Goal: Task Accomplishment & Management: Manage account settings

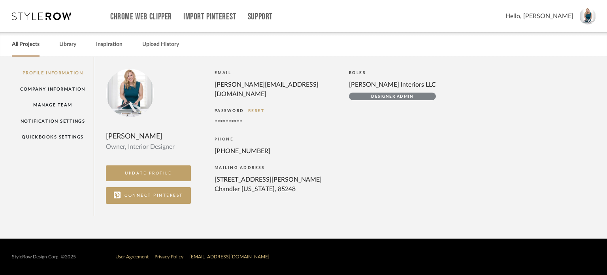
click at [27, 43] on link "All Projects" at bounding box center [26, 44] width 28 height 11
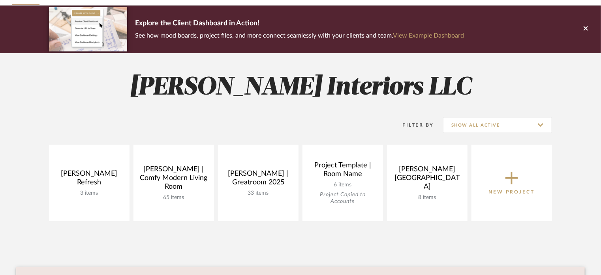
scroll to position [81, 0]
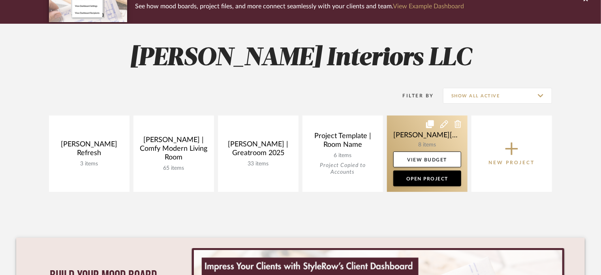
click at [413, 134] on link at bounding box center [427, 153] width 81 height 76
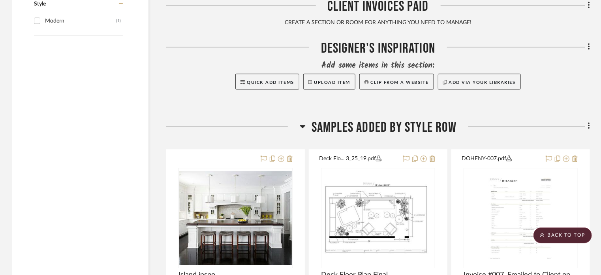
scroll to position [1013, 0]
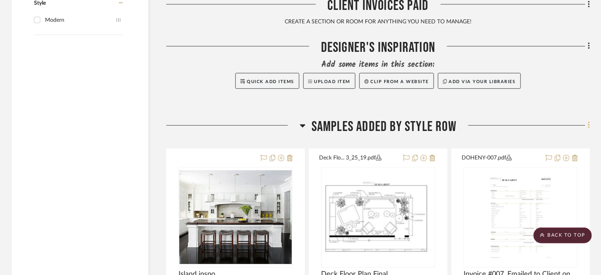
click at [588, 120] on icon at bounding box center [589, 124] width 2 height 9
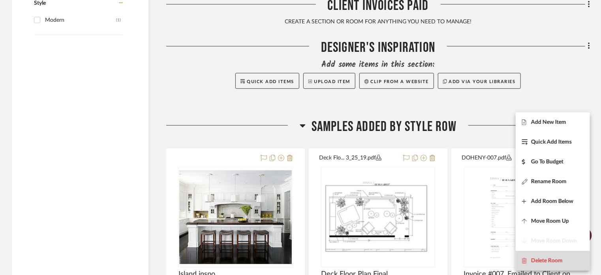
click at [562, 256] on button "Delete Room" at bounding box center [553, 260] width 74 height 20
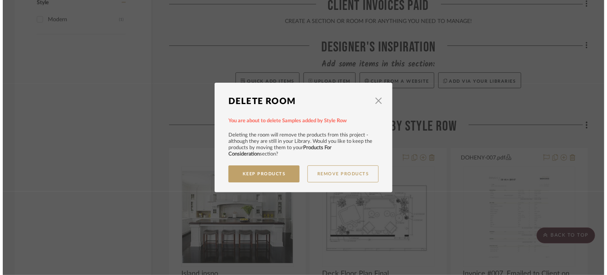
scroll to position [0, 0]
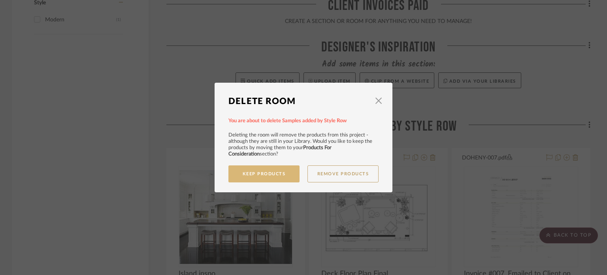
click at [271, 172] on button "Keep Products" at bounding box center [263, 173] width 71 height 17
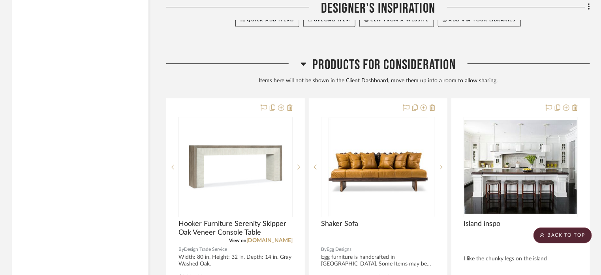
scroll to position [1075, 0]
click at [589, 56] on div at bounding box center [523, 66] width 134 height 20
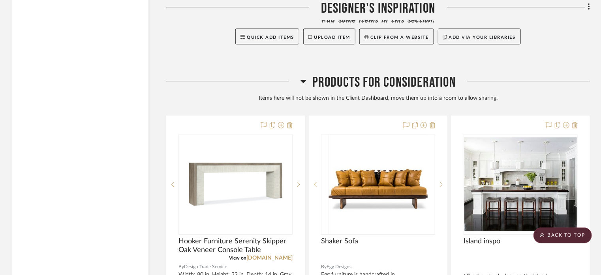
scroll to position [1054, 0]
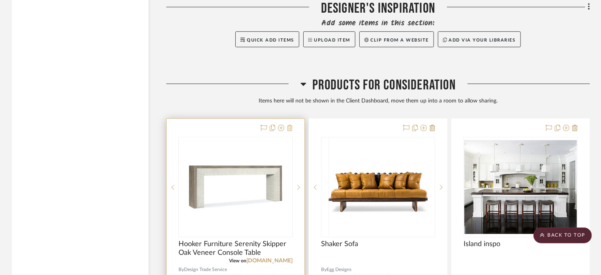
click at [292, 124] on icon at bounding box center [290, 127] width 6 height 6
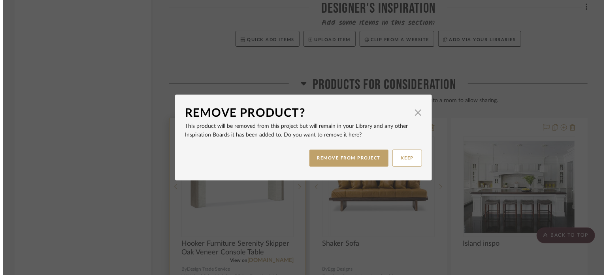
scroll to position [0, 0]
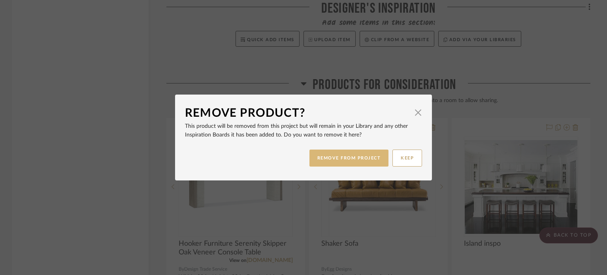
click at [351, 154] on button "REMOVE FROM PROJECT" at bounding box center [348, 157] width 79 height 17
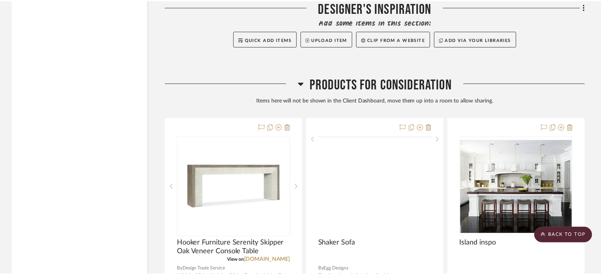
scroll to position [1054, 0]
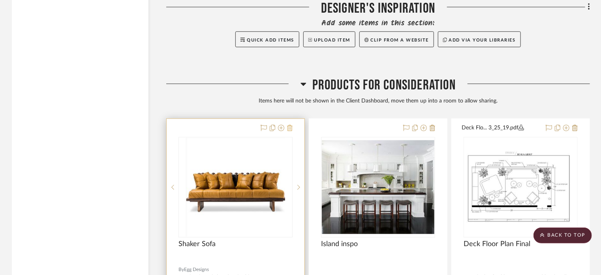
click at [291, 124] on icon at bounding box center [290, 127] width 6 height 6
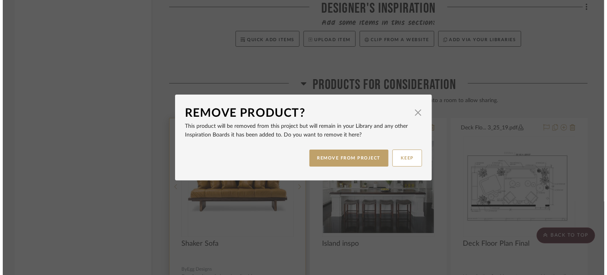
scroll to position [0, 0]
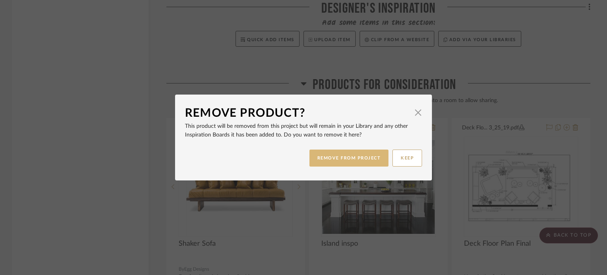
click at [323, 161] on button "REMOVE FROM PROJECT" at bounding box center [348, 157] width 79 height 17
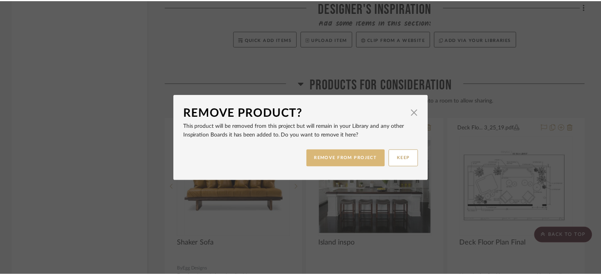
scroll to position [1054, 0]
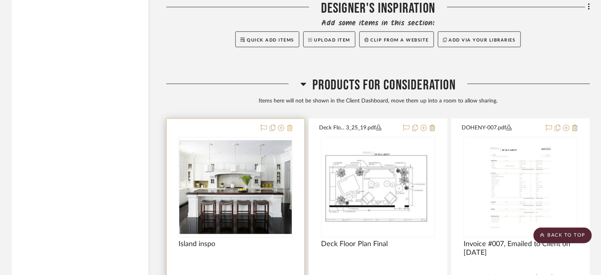
click at [290, 124] on icon at bounding box center [290, 127] width 6 height 6
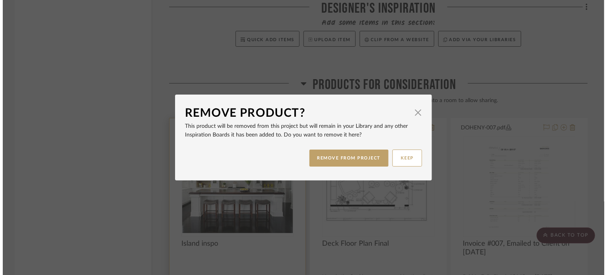
scroll to position [0, 0]
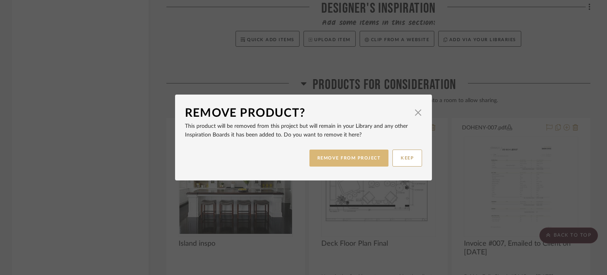
click at [330, 156] on button "REMOVE FROM PROJECT" at bounding box center [348, 157] width 79 height 17
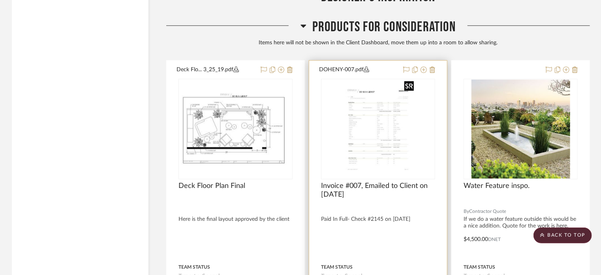
scroll to position [1110, 0]
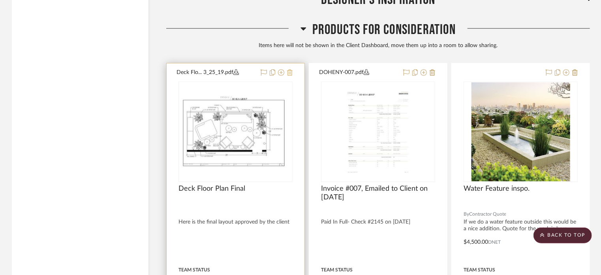
click at [288, 69] on icon at bounding box center [290, 72] width 6 height 6
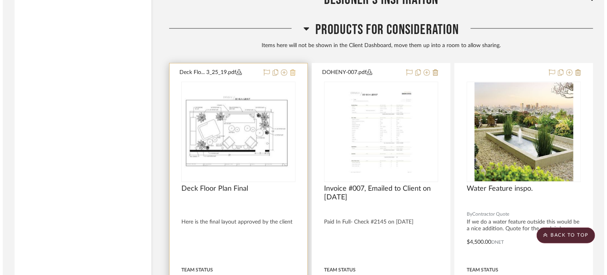
scroll to position [0, 0]
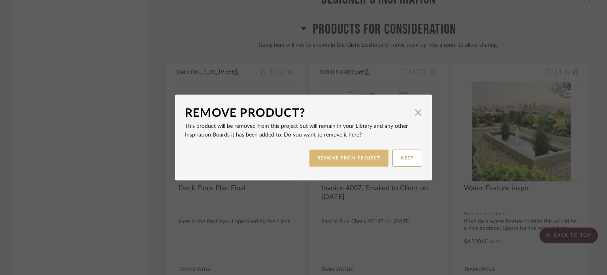
click at [349, 159] on button "REMOVE FROM PROJECT" at bounding box center [348, 157] width 79 height 17
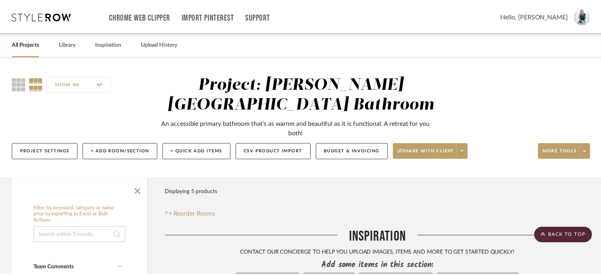
scroll to position [1110, 0]
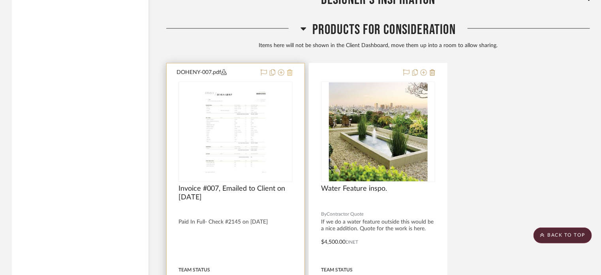
click at [290, 69] on icon at bounding box center [290, 72] width 6 height 6
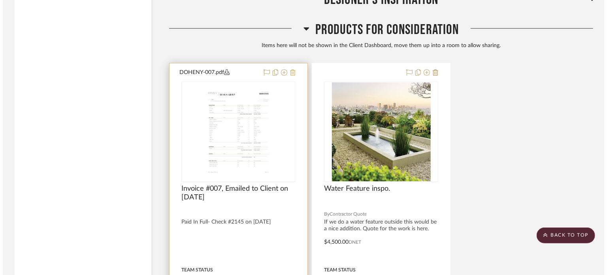
scroll to position [0, 0]
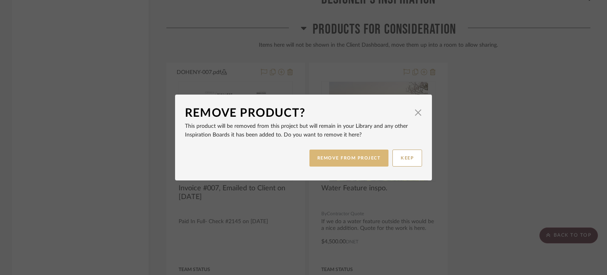
click at [319, 160] on button "REMOVE FROM PROJECT" at bounding box center [348, 157] width 79 height 17
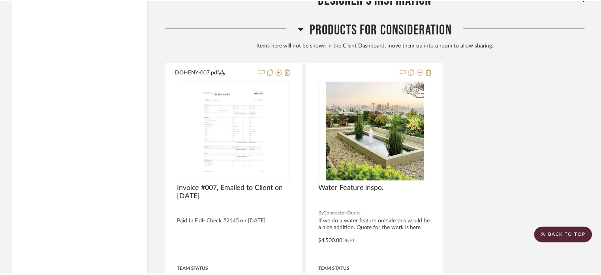
scroll to position [1110, 0]
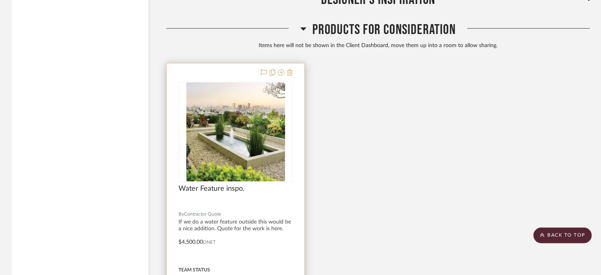
click at [290, 69] on icon at bounding box center [290, 72] width 6 height 6
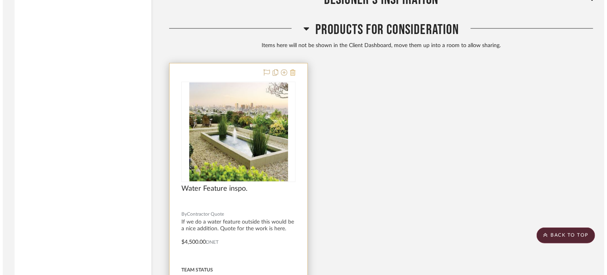
scroll to position [0, 0]
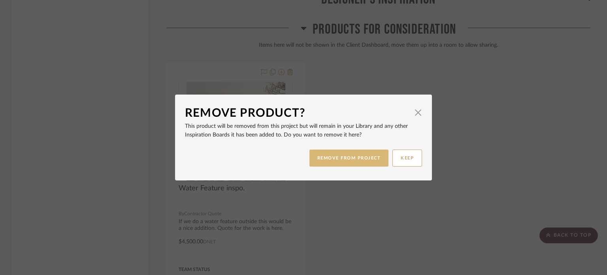
click at [330, 159] on button "REMOVE FROM PROJECT" at bounding box center [348, 157] width 79 height 17
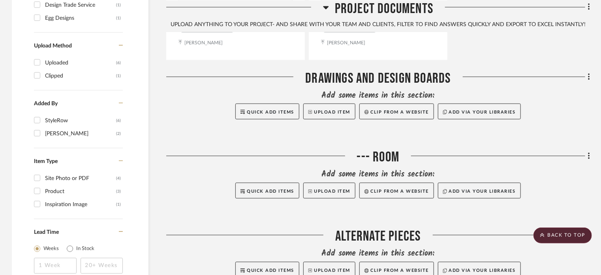
scroll to position [655, 0]
click at [591, 55] on div "Filter by keyword, category or name prior to exporting to Excel or Bulk Actions…" at bounding box center [300, 2] width 601 height 959
click at [329, 103] on button "Upload Item" at bounding box center [329, 111] width 52 height 16
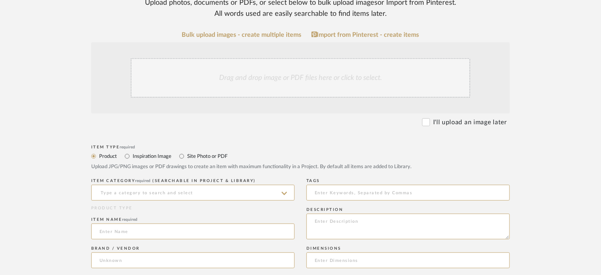
scroll to position [158, 0]
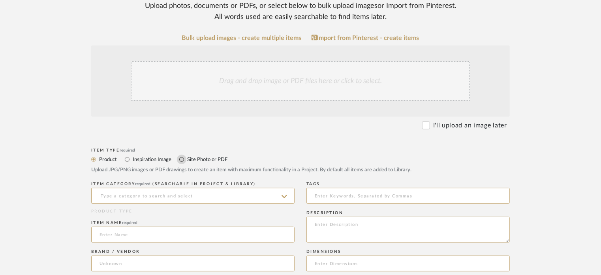
click at [182, 158] on input "Site Photo or PDF" at bounding box center [181, 158] width 9 height 9
radio input "true"
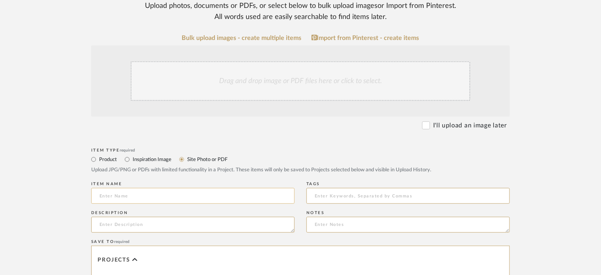
click at [165, 191] on input at bounding box center [192, 196] width 203 height 16
type input "Mood Board"
click at [142, 229] on textarea at bounding box center [192, 225] width 203 height 16
click at [201, 228] on textarea at bounding box center [192, 225] width 203 height 16
click at [373, 83] on div "Drag and drop image or PDF files here or click to select." at bounding box center [301, 81] width 340 height 40
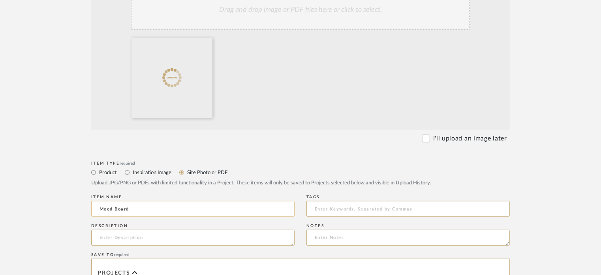
scroll to position [262, 0]
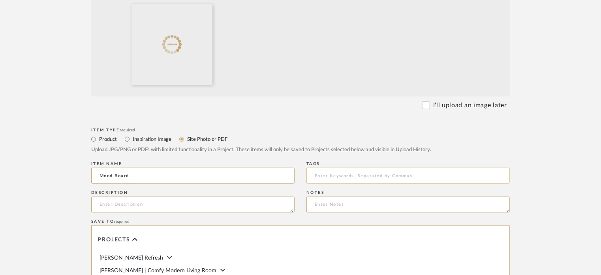
click at [329, 178] on input at bounding box center [408, 176] width 203 height 16
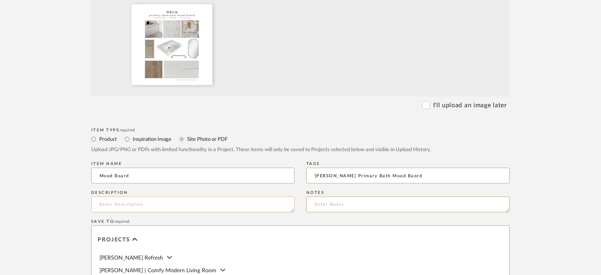
type input "Wruk Primary Bath Mood Baord"
click at [209, 207] on textarea at bounding box center [192, 204] width 203 height 16
click at [204, 202] on textarea """ at bounding box center [192, 204] width 203 height 16
click at [102, 203] on textarea ""The feeling and vibe of your new bathroom." at bounding box center [192, 204] width 203 height 16
click at [220, 204] on textarea "The feeling and vibe of your new bathroom." at bounding box center [192, 204] width 203 height 16
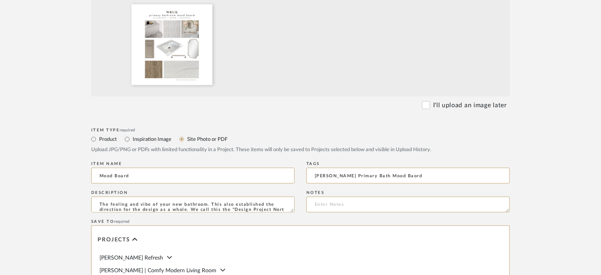
scroll to position [5, 0]
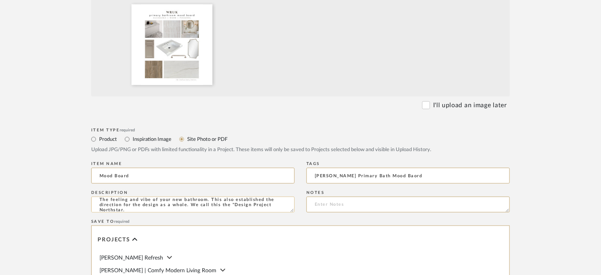
click at [232, 201] on textarea "The feeling and vibe of your new bathroom. This also established the direction …" at bounding box center [192, 204] width 203 height 16
click at [232, 204] on textarea "The feeling and vibe of your new bathroom. This also established the direction …" at bounding box center [192, 204] width 203 height 16
click at [260, 197] on textarea "The feeling and vibe of your new bathroom. This also established the direction …" at bounding box center [192, 204] width 203 height 16
click at [186, 208] on textarea "The feeling and vibe of your new bathroom. This also establishes the direction …" at bounding box center [192, 204] width 203 height 16
click at [165, 211] on textarea "The feeling and vibe of your new bathroom. This also establishes the direction …" at bounding box center [192, 204] width 203 height 16
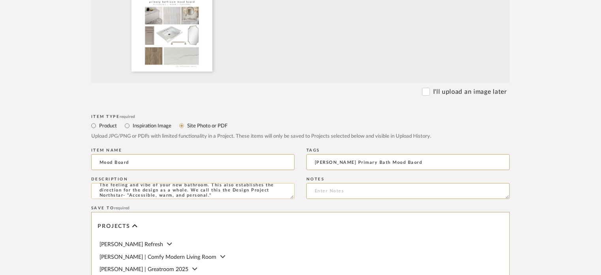
scroll to position [6, 0]
click at [125, 194] on textarea "The feeling and vibe of your new bathroom. This also establishes the direction …" at bounding box center [192, 191] width 203 height 16
click at [182, 195] on textarea "The feeling and vibe of your new bathroom. This also establishes the direction …" at bounding box center [192, 191] width 203 height 16
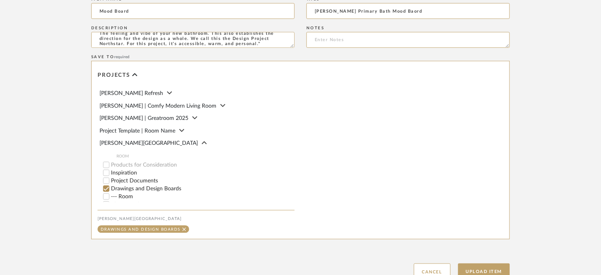
scroll to position [428, 0]
type textarea "The feeling and vibe of your new bathroom. This also establishes the direction …"
click at [483, 263] on button "Upload Item" at bounding box center [484, 270] width 52 height 16
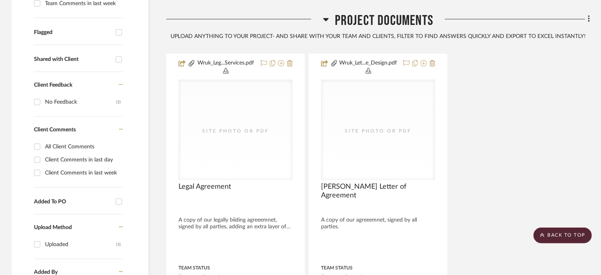
scroll to position [288, 0]
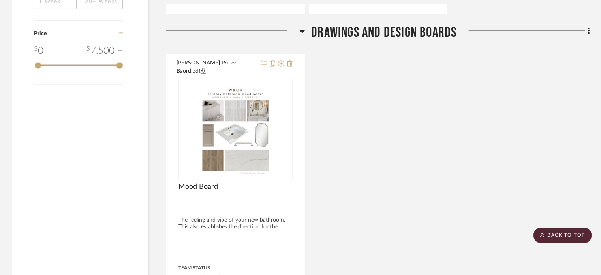
scroll to position [700, 0]
